Goal: Use online tool/utility: Utilize a website feature to perform a specific function

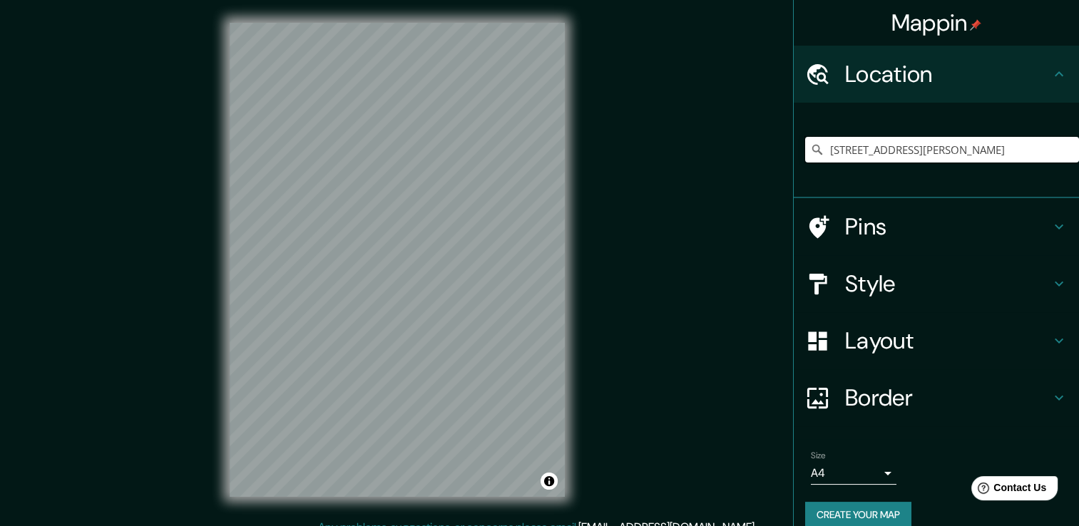
click at [890, 152] on input "[STREET_ADDRESS][PERSON_NAME]" at bounding box center [942, 150] width 274 height 26
drag, startPoint x: 890, startPoint y: 152, endPoint x: 871, endPoint y: 145, distance: 19.9
click at [871, 145] on input "[STREET_ADDRESS][PERSON_NAME]" at bounding box center [942, 150] width 274 height 26
click at [871, 147] on input "[STREET_ADDRESS][PERSON_NAME]" at bounding box center [942, 150] width 274 height 26
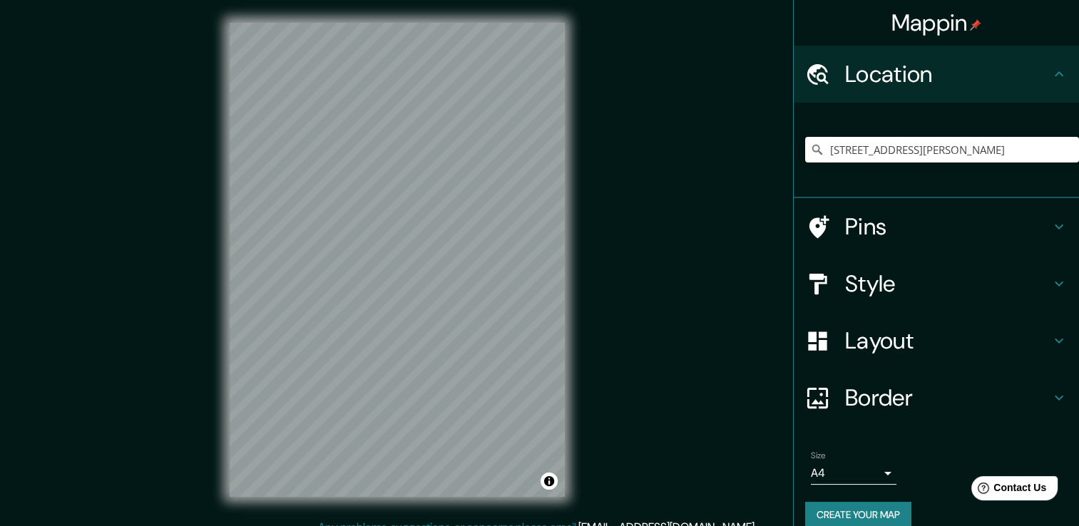
click at [871, 147] on input "[STREET_ADDRESS][PERSON_NAME]" at bounding box center [942, 150] width 274 height 26
click at [870, 147] on input "[STREET_ADDRESS][PERSON_NAME]" at bounding box center [942, 150] width 274 height 26
click at [1044, 152] on input "[STREET_ADDRESS][PERSON_NAME]" at bounding box center [942, 150] width 274 height 26
click at [812, 154] on icon at bounding box center [817, 150] width 10 height 10
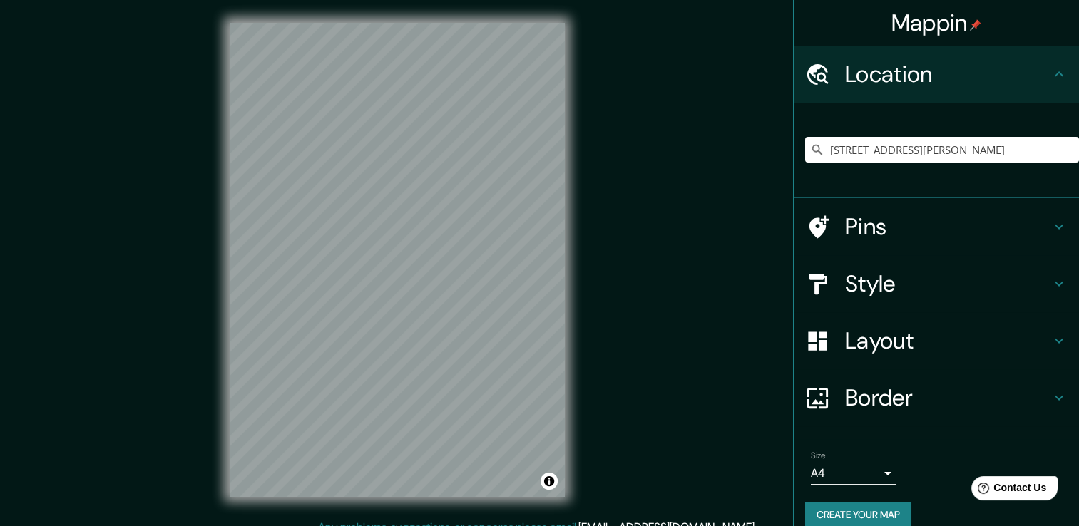
click at [810, 153] on icon at bounding box center [817, 150] width 14 height 14
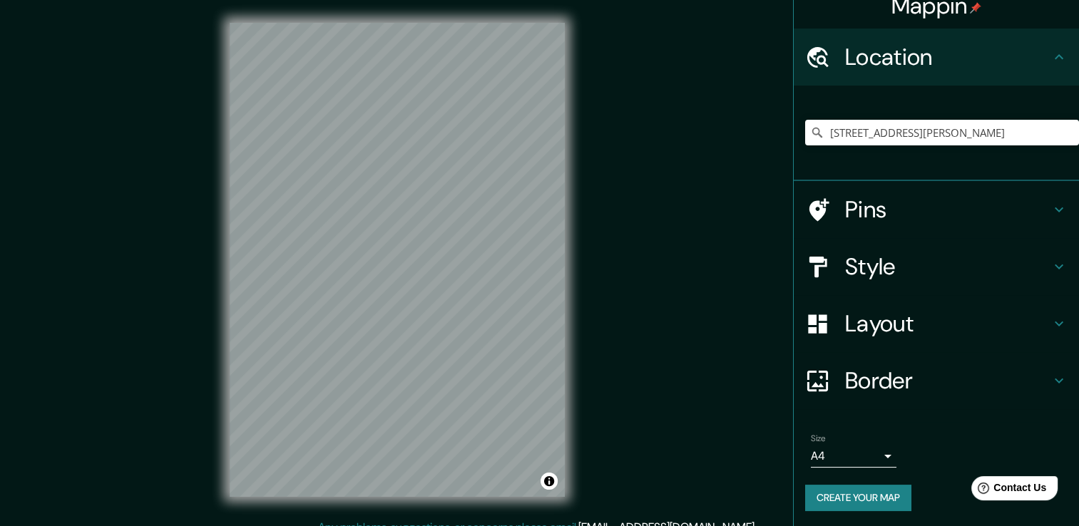
scroll to position [18, 0]
click at [596, 204] on div "Mappin Location [STREET_ADDRESS][PERSON_NAME] Pins Style Layout Border Choose a…" at bounding box center [539, 271] width 1079 height 542
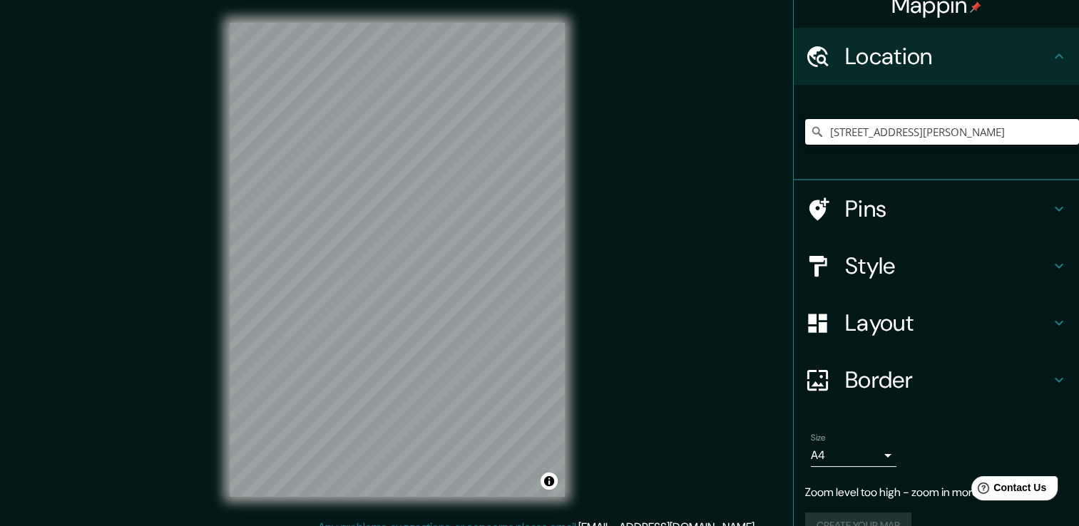
click at [814, 130] on input "[STREET_ADDRESS][PERSON_NAME]" at bounding box center [942, 132] width 274 height 26
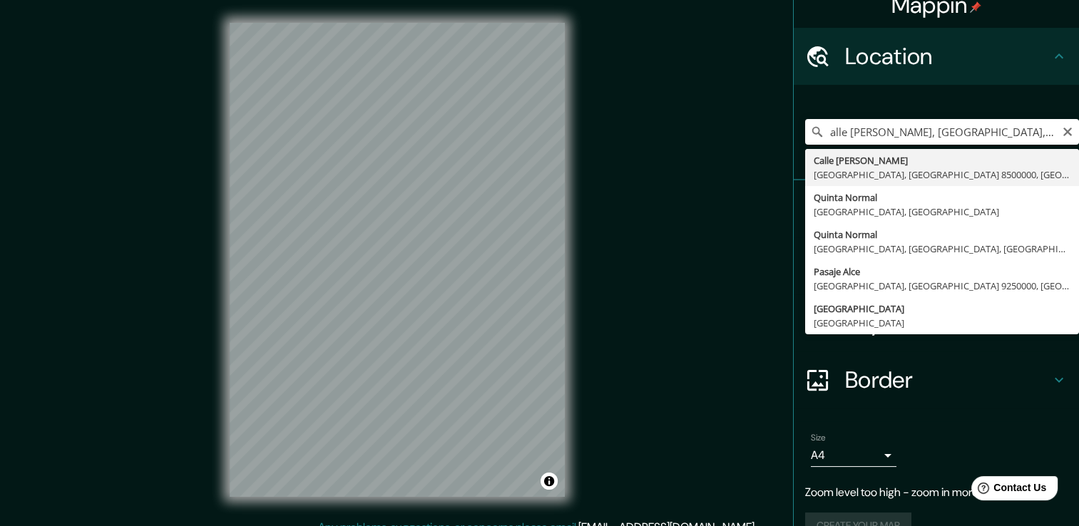
type input "[STREET_ADDRESS][PERSON_NAME]"
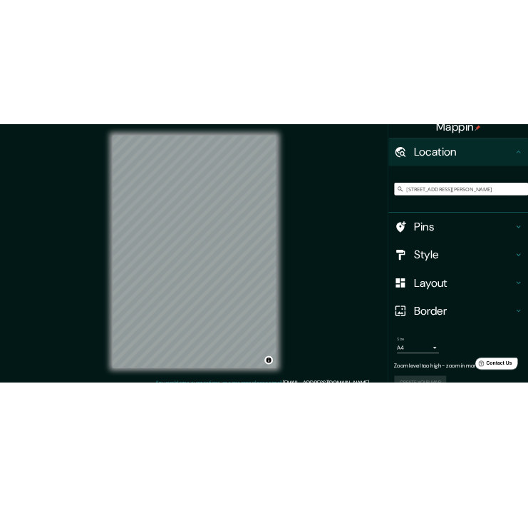
scroll to position [0, 0]
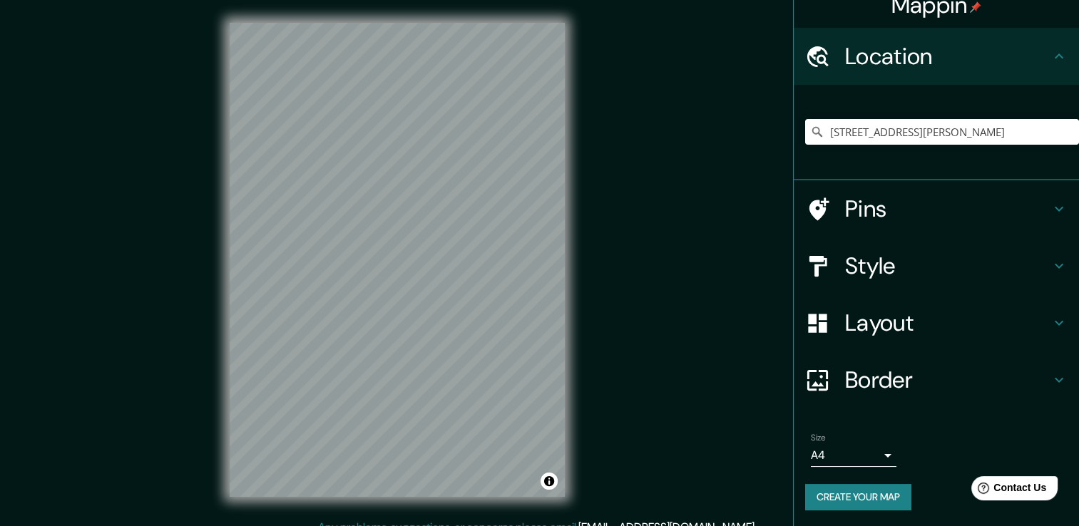
click at [853, 264] on h4 "Style" at bounding box center [947, 266] width 205 height 29
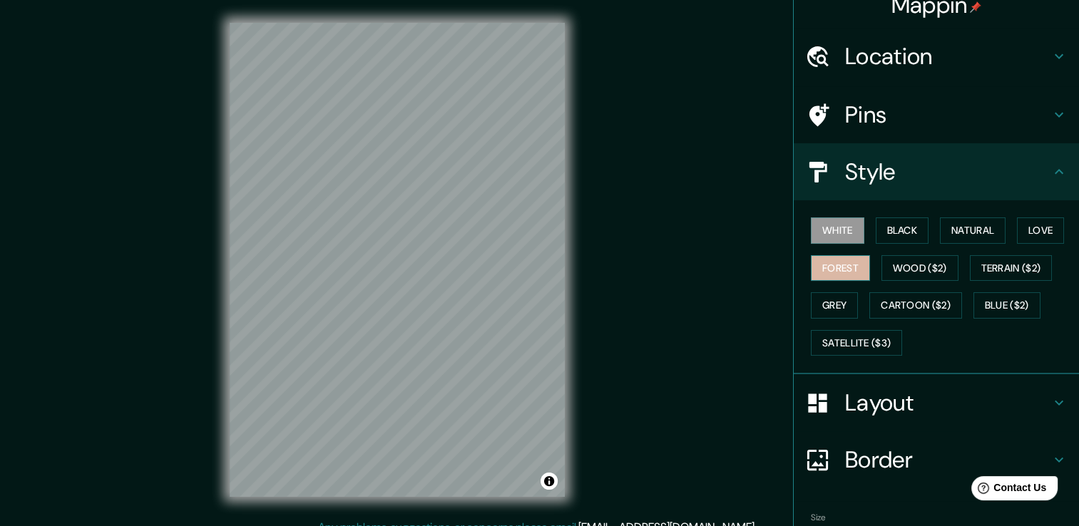
click at [847, 268] on button "Forest" at bounding box center [840, 268] width 59 height 26
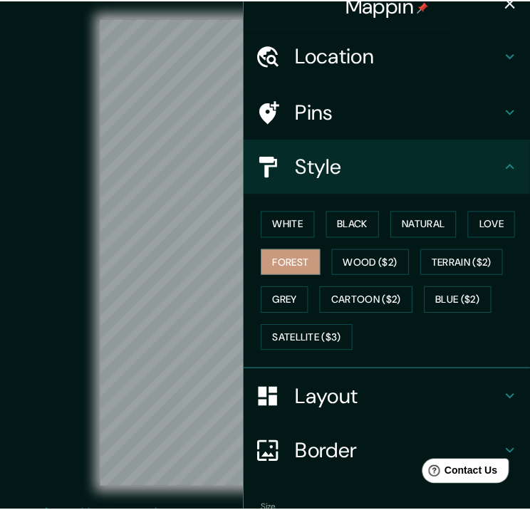
scroll to position [20, 0]
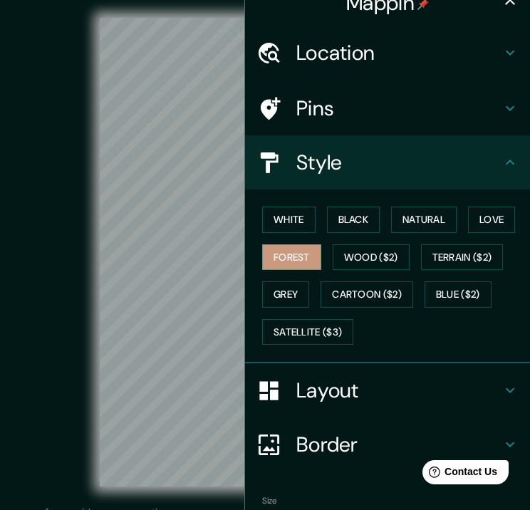
click at [502, 1] on icon "button" at bounding box center [510, -1] width 17 height 17
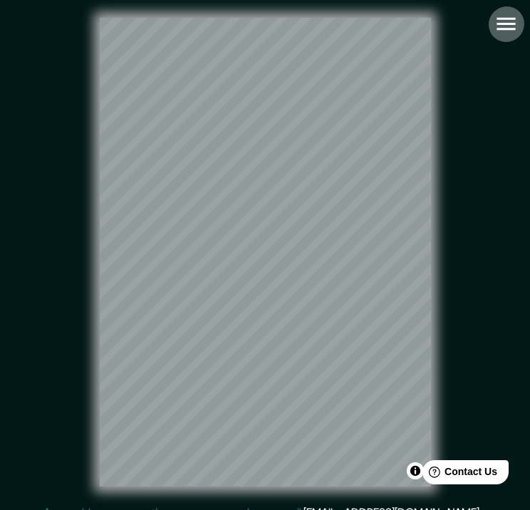
click at [498, 28] on icon "button" at bounding box center [506, 23] width 25 height 25
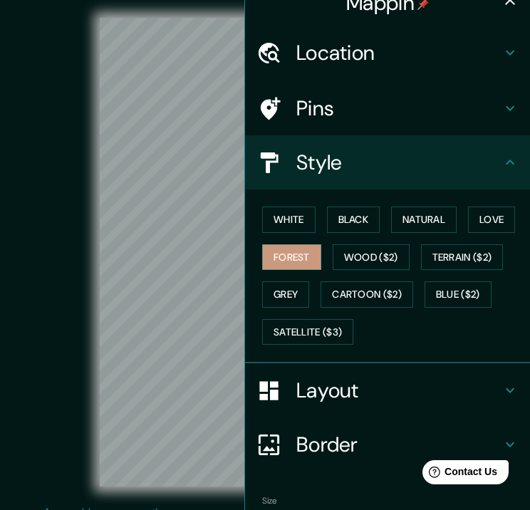
click at [356, 65] on h4 "Location" at bounding box center [399, 53] width 205 height 26
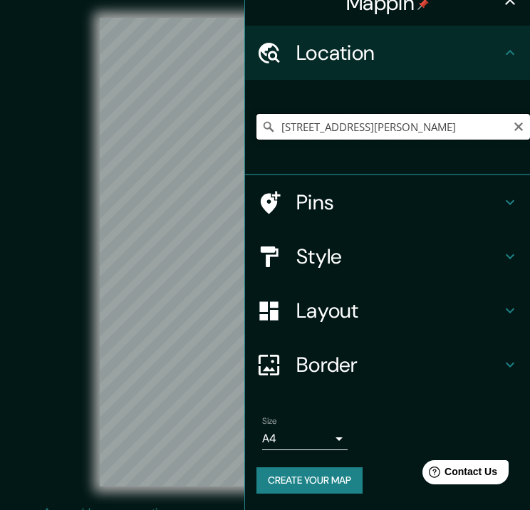
click at [355, 128] on input "[STREET_ADDRESS][PERSON_NAME]" at bounding box center [394, 127] width 274 height 26
click at [501, 9] on button "button" at bounding box center [510, 0] width 29 height 29
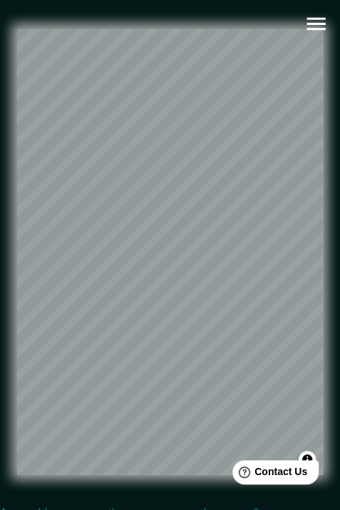
scroll to position [6, 0]
